Goal: Task Accomplishment & Management: Complete application form

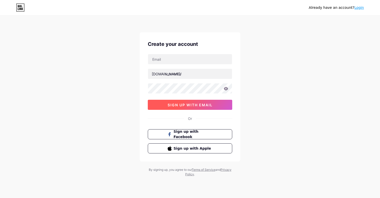
click at [221, 101] on button "sign up with email" at bounding box center [190, 105] width 85 height 10
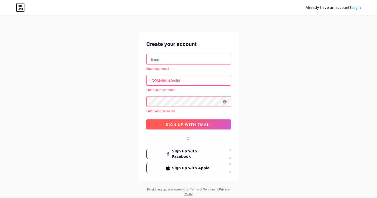
click at [210, 123] on span "sign up with email" at bounding box center [188, 124] width 45 height 4
click at [266, 112] on div "Already have an account? Login Create your account Enter your email [DOMAIN_NAM…" at bounding box center [188, 106] width 377 height 212
click at [176, 61] on input "text" at bounding box center [188, 59] width 84 height 10
click at [253, 69] on div "Already have an account? Login Create your account Enter your email [DOMAIN_NAM…" at bounding box center [188, 106] width 377 height 212
click at [185, 54] on input "text" at bounding box center [188, 59] width 84 height 10
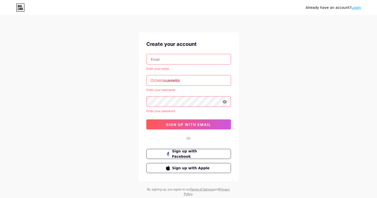
click at [246, 62] on div "Already have an account? Login Create your account Enter your email [DOMAIN_NAM…" at bounding box center [188, 106] width 377 height 212
click at [246, 61] on div "Already have an account? Login Create your account Enter your email [DOMAIN_NAM…" at bounding box center [188, 106] width 377 height 212
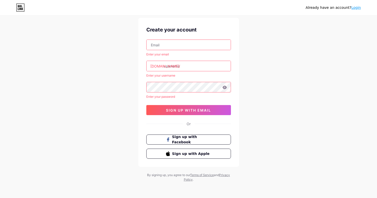
click at [267, 58] on div "Already have an account? Login Create your account Enter your email [DOMAIN_NAM…" at bounding box center [188, 92] width 377 height 212
click at [163, 69] on input "text" at bounding box center [188, 66] width 84 height 10
click at [238, 64] on div "Create your account Enter your email [DOMAIN_NAME]/ Enter your username Enter y…" at bounding box center [188, 92] width 101 height 149
click at [168, 71] on div "Enter your email [DOMAIN_NAME]/ Enter your username Enter your password 0cAFcWe…" at bounding box center [188, 76] width 85 height 75
click at [168, 67] on input "text" at bounding box center [188, 66] width 84 height 10
